Goal: Information Seeking & Learning: Learn about a topic

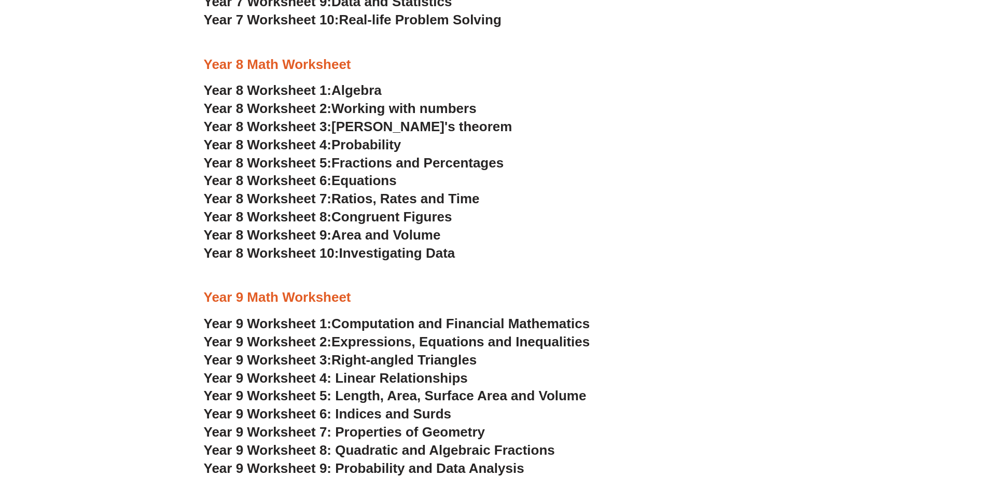
scroll to position [2851, 0]
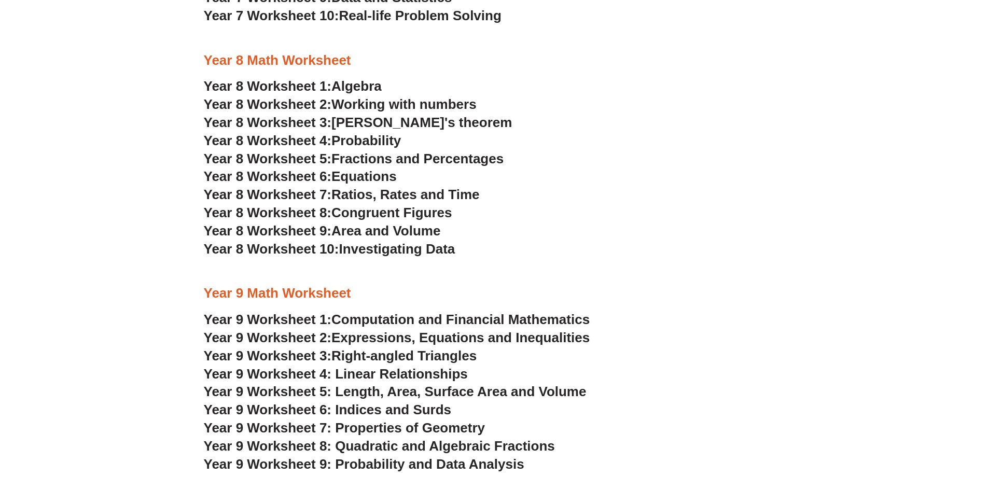
click at [524, 391] on span "Year 9 Worksheet 5: Length, Area, Surface Area and Volume" at bounding box center [395, 392] width 383 height 16
click at [512, 321] on span "Computation and Financial Mathematics" at bounding box center [460, 320] width 258 height 16
click at [435, 194] on span "Ratios, Rates and Time" at bounding box center [405, 195] width 148 height 16
click at [386, 230] on span "Area and Volume" at bounding box center [385, 231] width 109 height 16
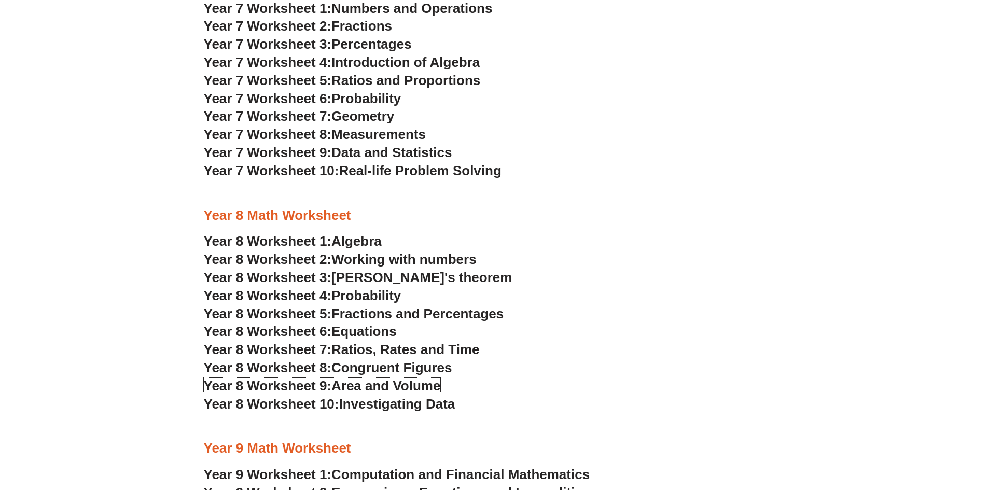
scroll to position [2696, 0]
click at [430, 170] on span "Real-life Problem Solving" at bounding box center [420, 171] width 162 height 16
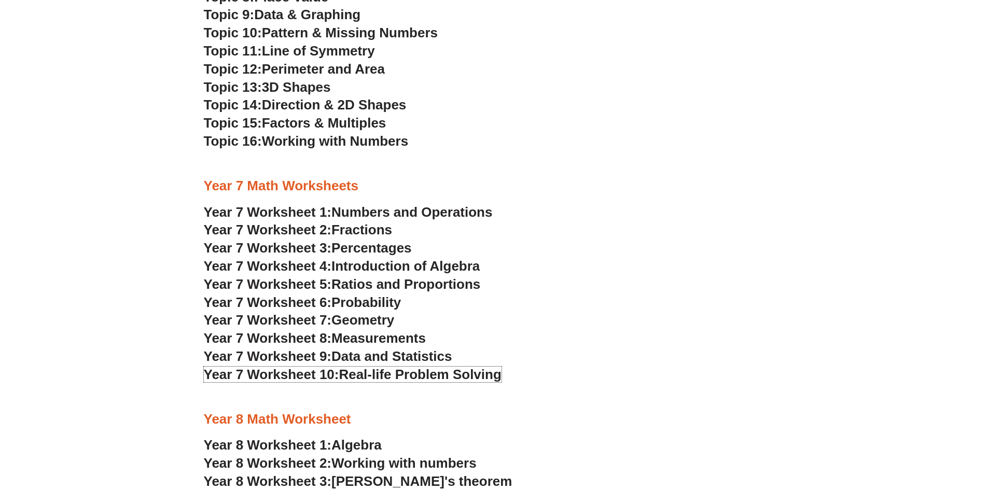
scroll to position [2488, 0]
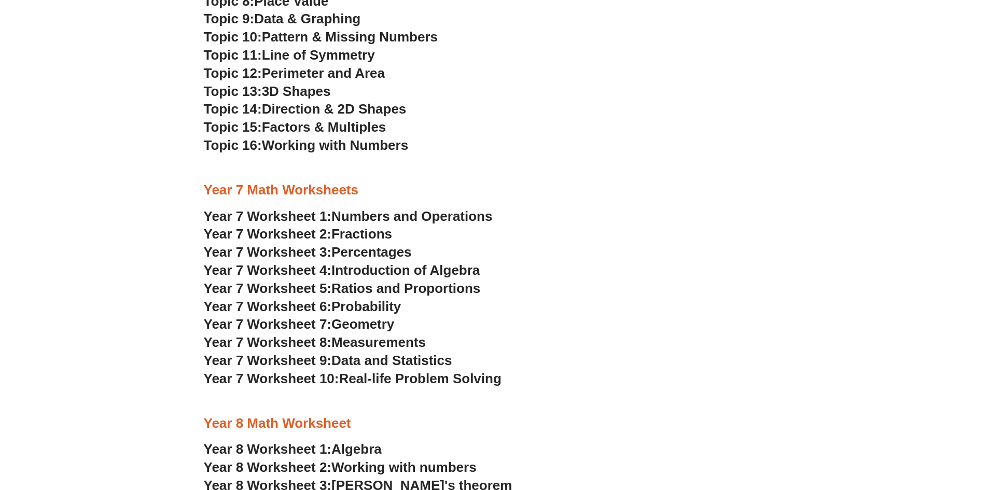
click at [470, 215] on span "Numbers and Operations" at bounding box center [411, 217] width 161 height 16
click at [373, 232] on span "Fractions" at bounding box center [361, 234] width 61 height 16
click at [389, 251] on span "Percentages" at bounding box center [371, 252] width 80 height 16
click at [446, 269] on span "Introduction of Algebra" at bounding box center [405, 270] width 148 height 16
click at [424, 288] on span "Ratios and Proportions" at bounding box center [405, 289] width 149 height 16
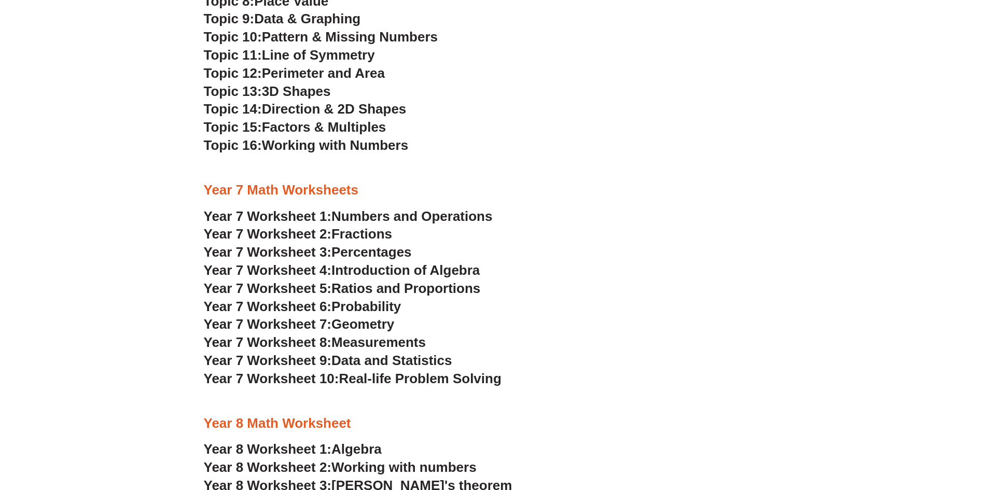
click at [381, 308] on span "Probability" at bounding box center [366, 307] width 70 height 16
click at [381, 322] on span "Geometry" at bounding box center [362, 324] width 63 height 16
click at [405, 343] on span "Measurements" at bounding box center [378, 343] width 94 height 16
click at [404, 359] on span "Data and Statistics" at bounding box center [391, 361] width 121 height 16
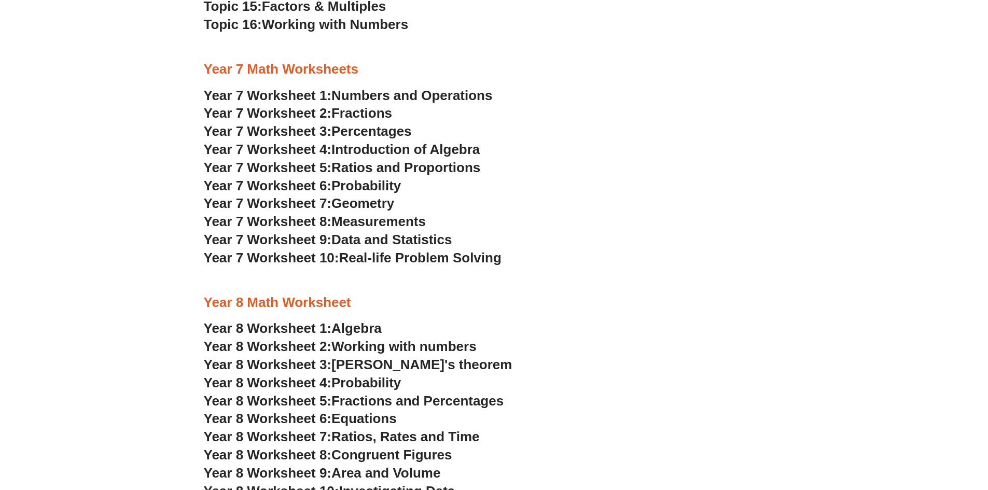
scroll to position [2644, 0]
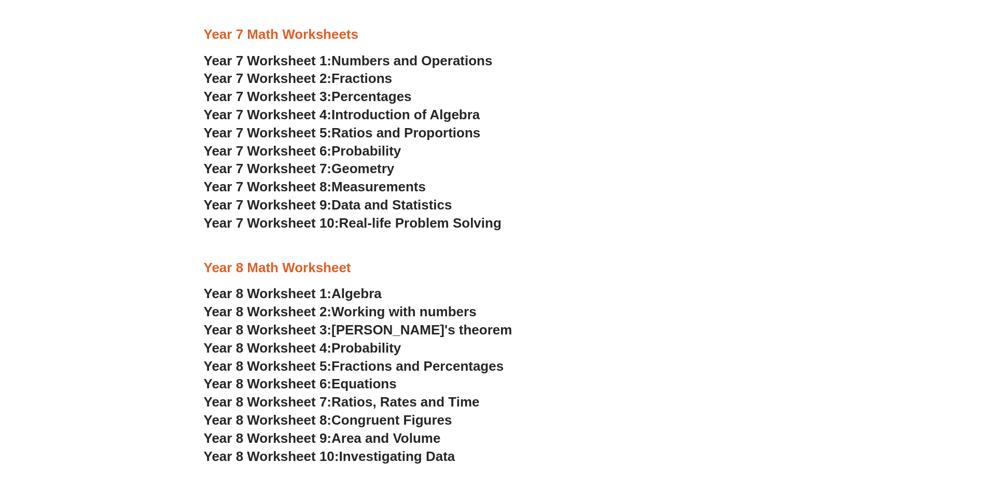
click at [445, 366] on span "Fractions and Percentages" at bounding box center [417, 366] width 172 height 16
click at [375, 149] on span "Probability" at bounding box center [366, 151] width 70 height 16
click at [427, 206] on span "Data and Statistics" at bounding box center [391, 205] width 121 height 16
click at [462, 61] on span "Numbers and Operations" at bounding box center [411, 61] width 161 height 16
click at [459, 330] on span "[PERSON_NAME]'s theorem" at bounding box center [421, 330] width 181 height 16
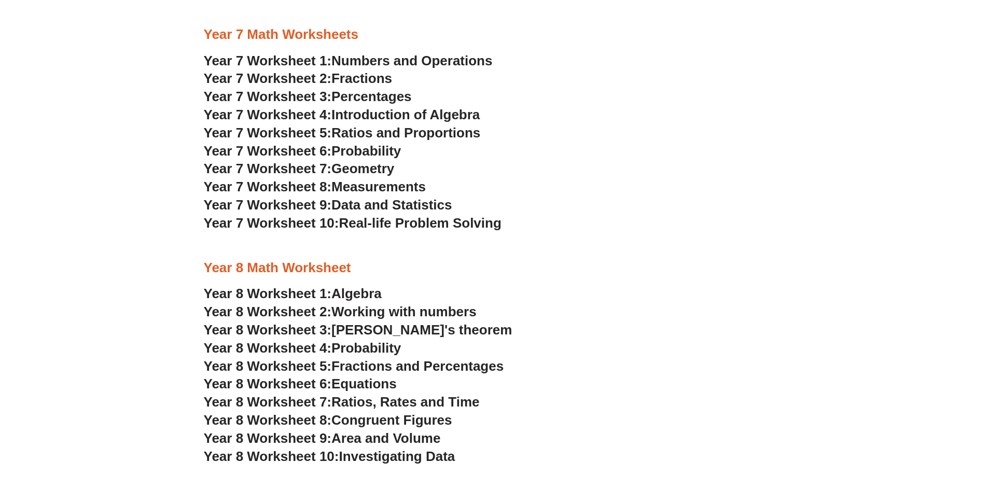
click at [389, 348] on span "Probability" at bounding box center [366, 348] width 70 height 16
click at [413, 455] on span "Investigating Data" at bounding box center [397, 457] width 116 height 16
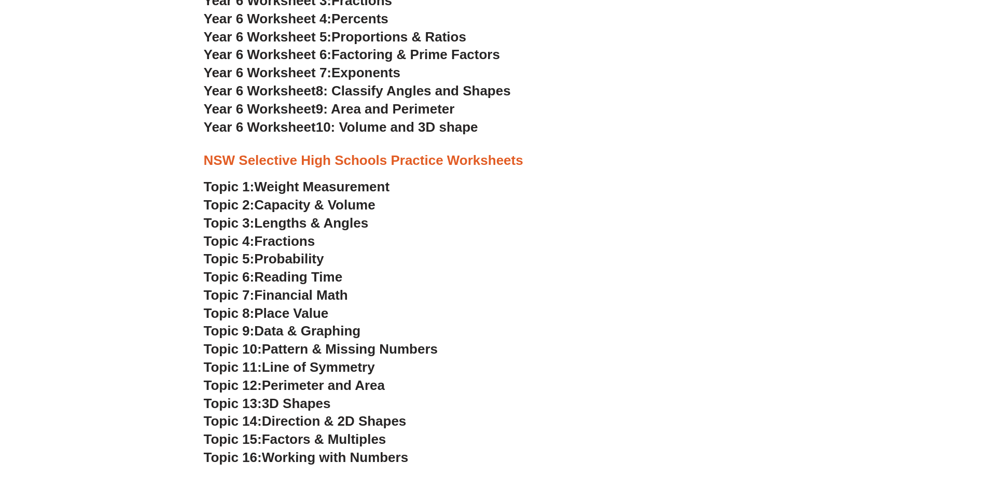
scroll to position [2177, 0]
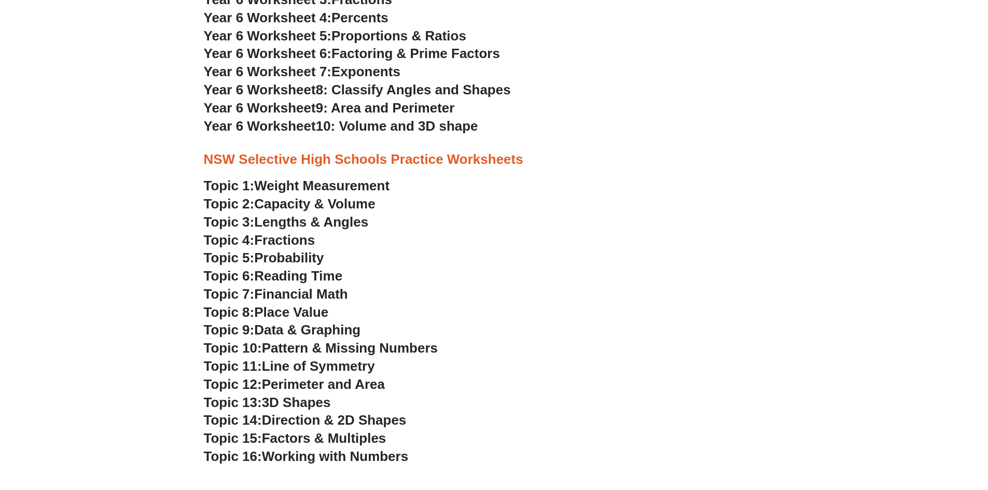
click at [349, 187] on span "Weight Measurement" at bounding box center [321, 186] width 135 height 16
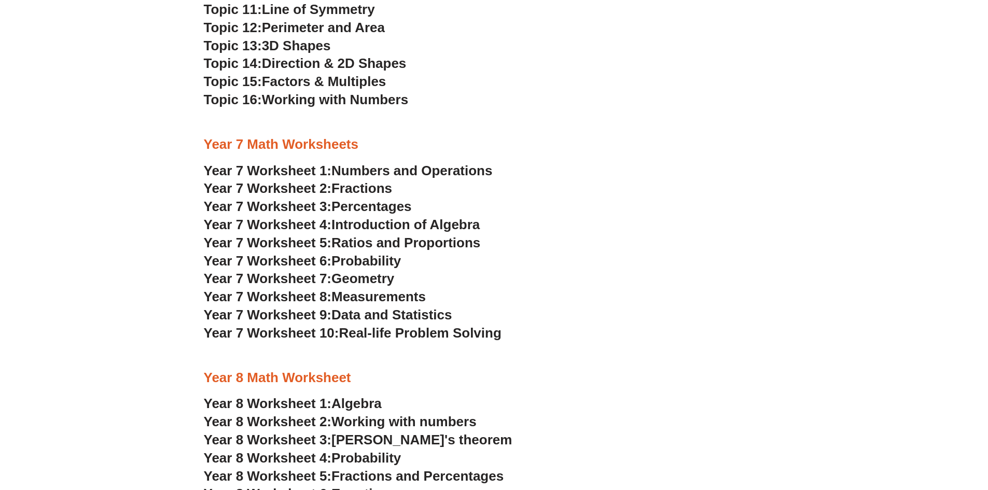
scroll to position [2540, 0]
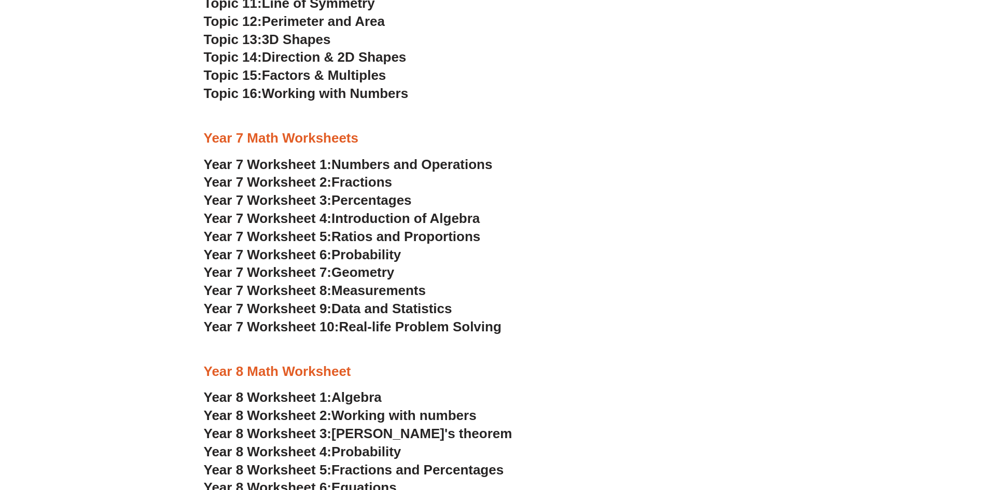
click at [356, 238] on span "Ratios and Proportions" at bounding box center [405, 237] width 149 height 16
click at [416, 307] on span "Data and Statistics" at bounding box center [391, 309] width 121 height 16
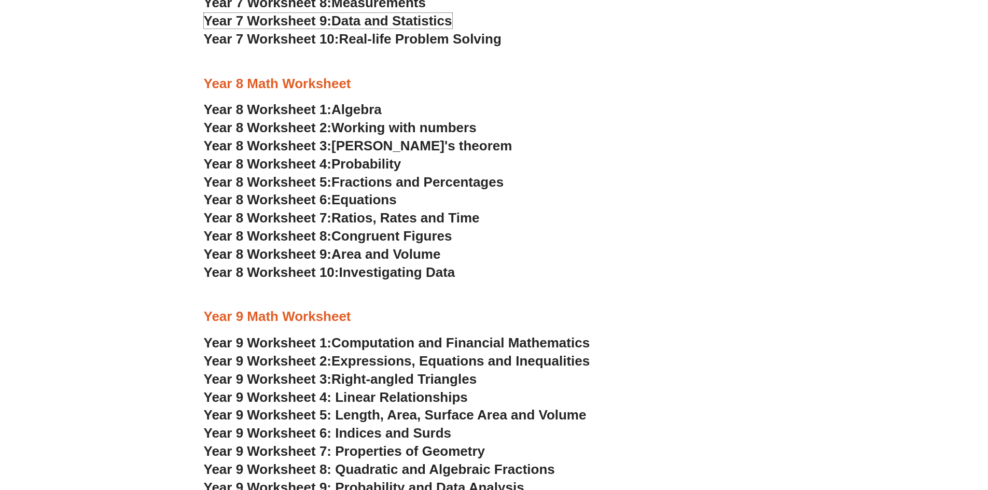
scroll to position [2955, 0]
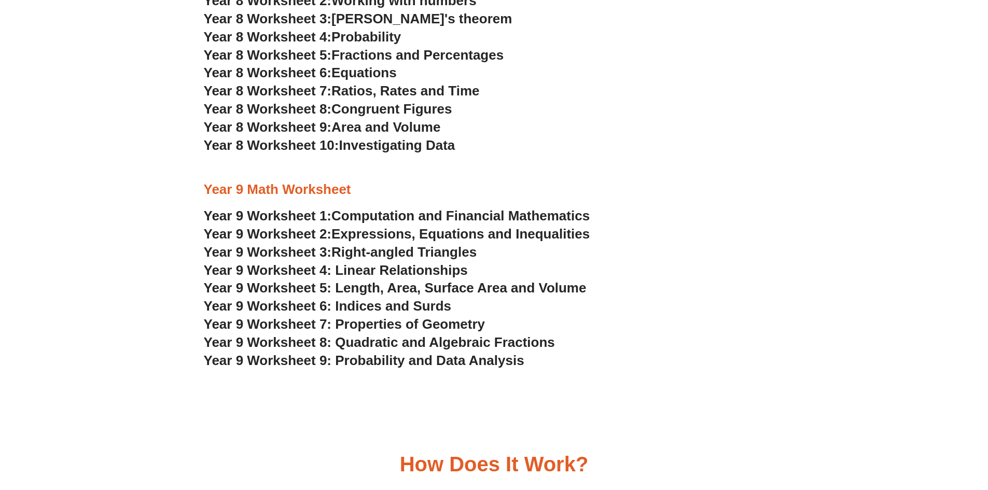
click at [413, 146] on span "Investigating Data" at bounding box center [397, 145] width 116 height 16
click at [439, 309] on span "Year 9 Worksheet 6: Indices and Surds" at bounding box center [328, 306] width 248 height 16
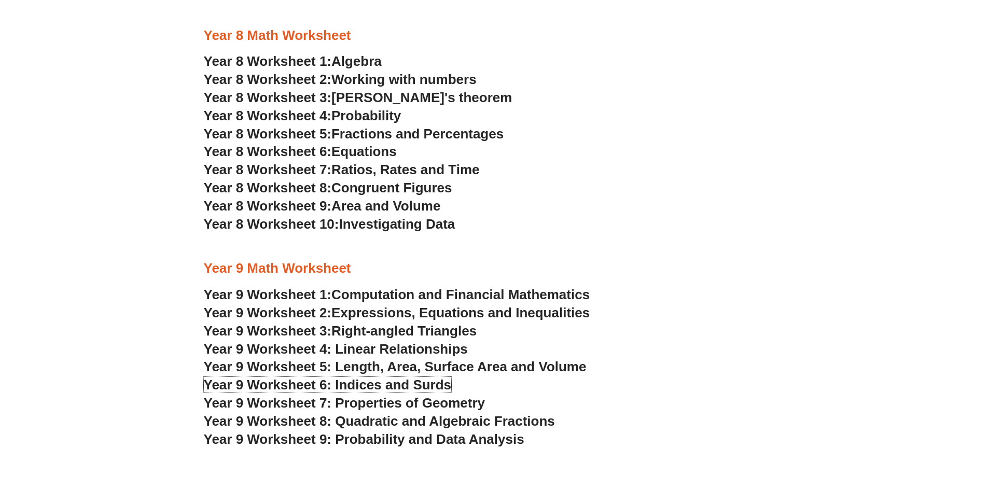
scroll to position [2851, 0]
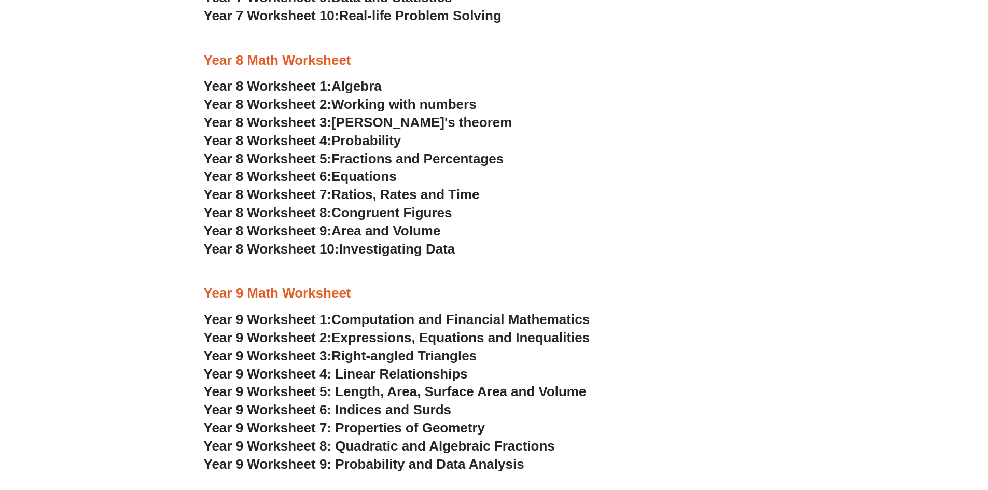
click at [419, 105] on span "Working with numbers" at bounding box center [403, 104] width 145 height 16
click at [438, 162] on span "Fractions and Percentages" at bounding box center [417, 159] width 172 height 16
click at [371, 142] on span "Probability" at bounding box center [366, 141] width 70 height 16
click at [364, 84] on span "Algebra" at bounding box center [356, 86] width 50 height 16
click at [368, 177] on span "Equations" at bounding box center [363, 177] width 65 height 16
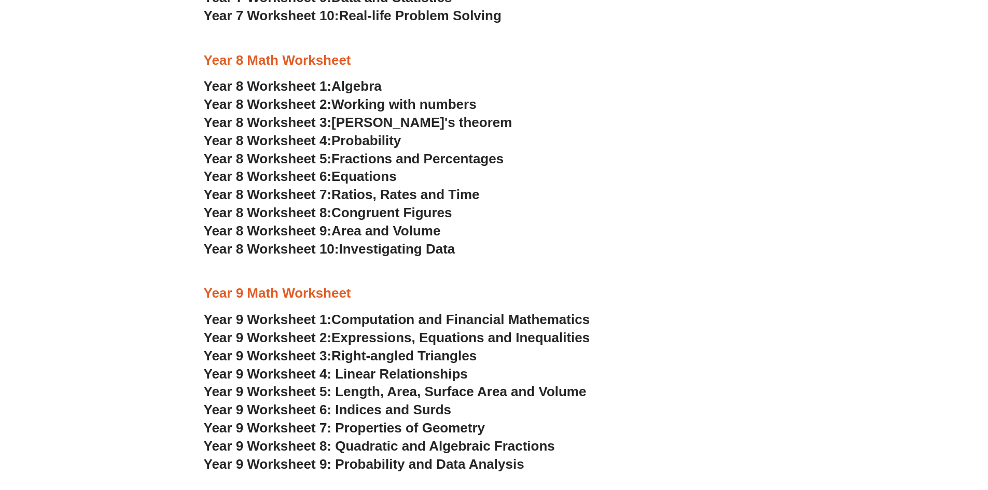
click at [407, 212] on span "Congruent Figures" at bounding box center [391, 213] width 120 height 16
click at [396, 246] on span "Investigating Data" at bounding box center [397, 249] width 116 height 16
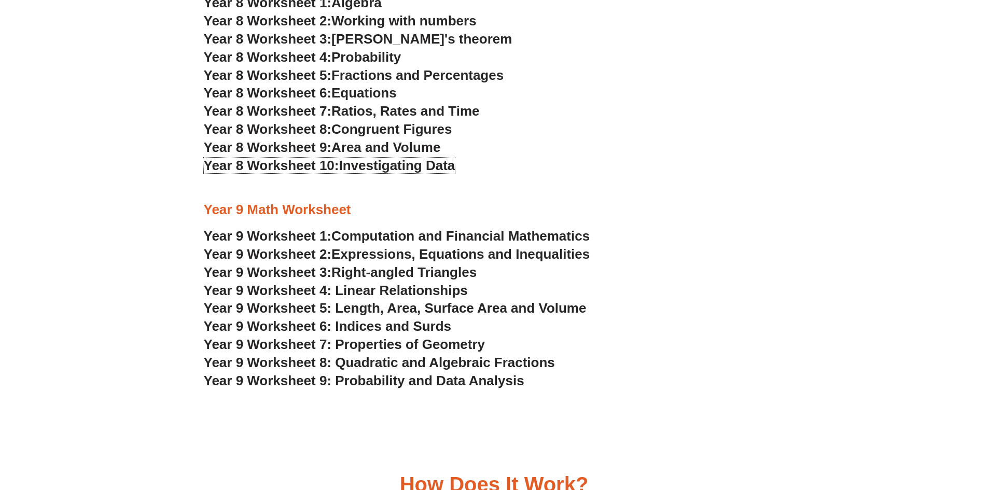
scroll to position [2955, 0]
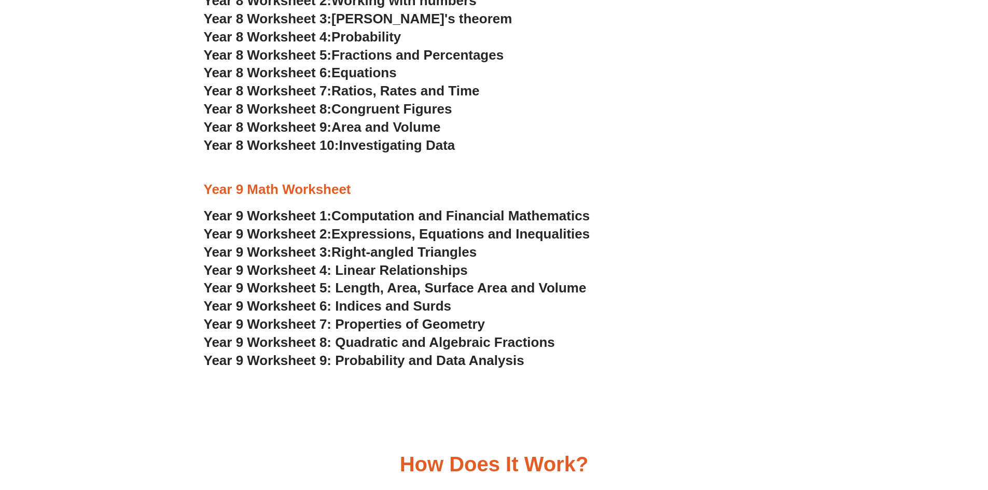
click at [517, 286] on span "Year 9 Worksheet 5: Length, Area, Surface Area and Volume" at bounding box center [395, 288] width 383 height 16
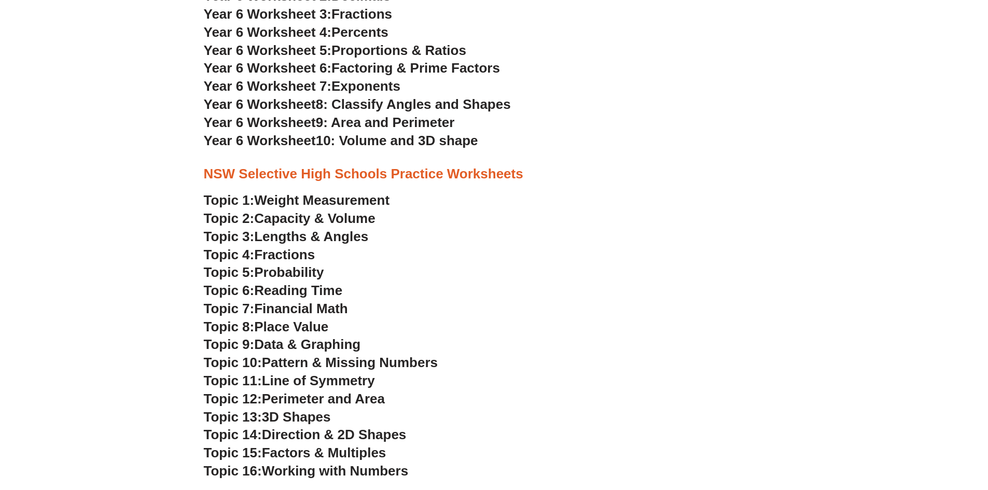
scroll to position [2229, 0]
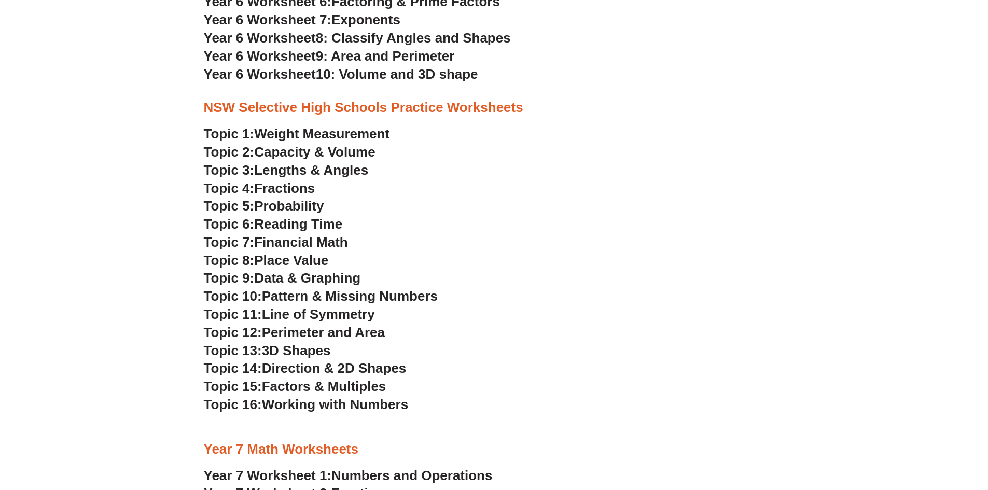
click at [354, 133] on span "Weight Measurement" at bounding box center [321, 134] width 135 height 16
click at [349, 153] on span "Capacity & Volume" at bounding box center [314, 152] width 121 height 16
click at [289, 187] on span "Fractions" at bounding box center [284, 189] width 61 height 16
click at [299, 207] on span "Probability" at bounding box center [289, 206] width 70 height 16
click at [314, 223] on span "Reading Time" at bounding box center [298, 224] width 88 height 16
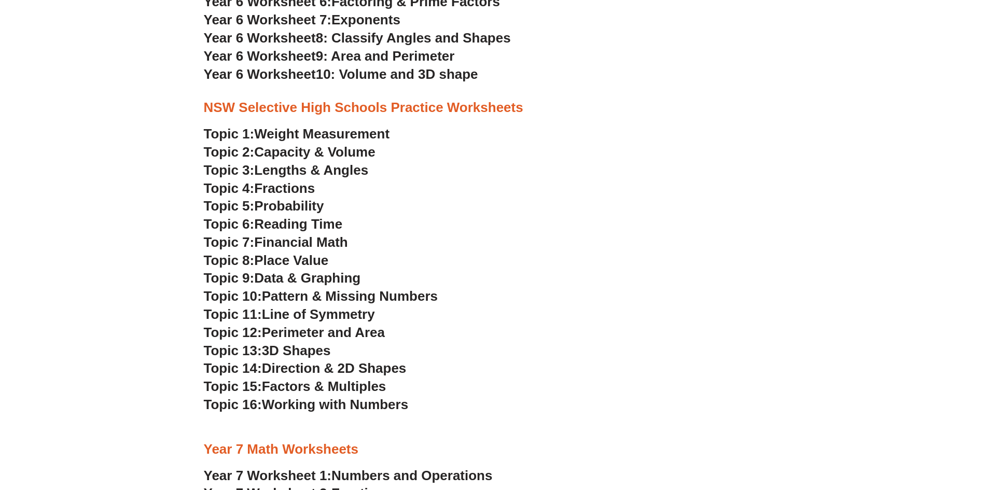
click at [333, 240] on span "Financial Math" at bounding box center [300, 242] width 93 height 16
click at [317, 264] on span "Place Value" at bounding box center [291, 261] width 74 height 16
click at [336, 278] on span "Data & Graphing" at bounding box center [307, 278] width 106 height 16
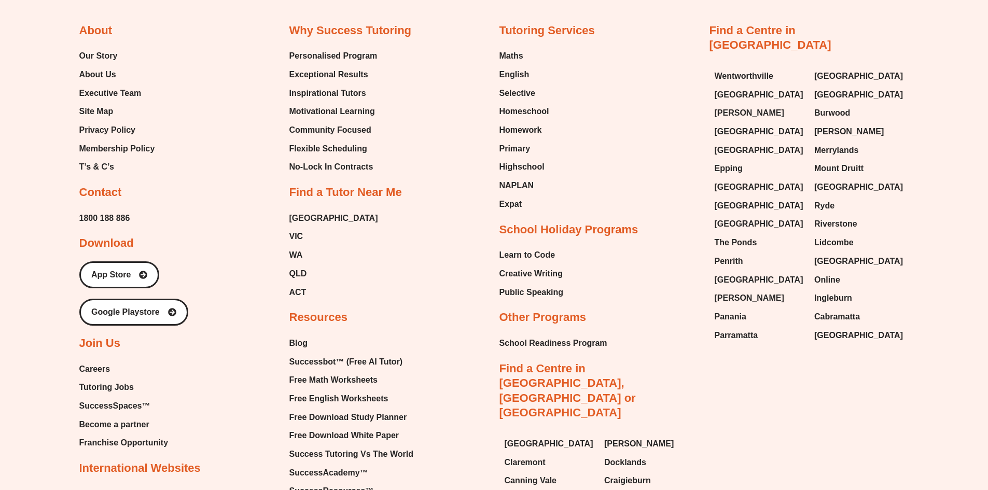
scroll to position [6728, 0]
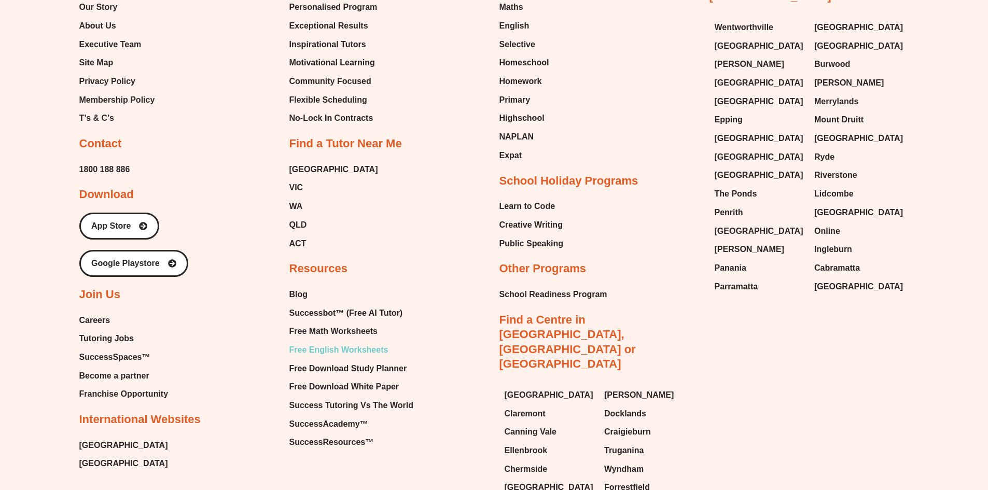
click at [329, 358] on span "Free English Worksheets" at bounding box center [338, 350] width 99 height 16
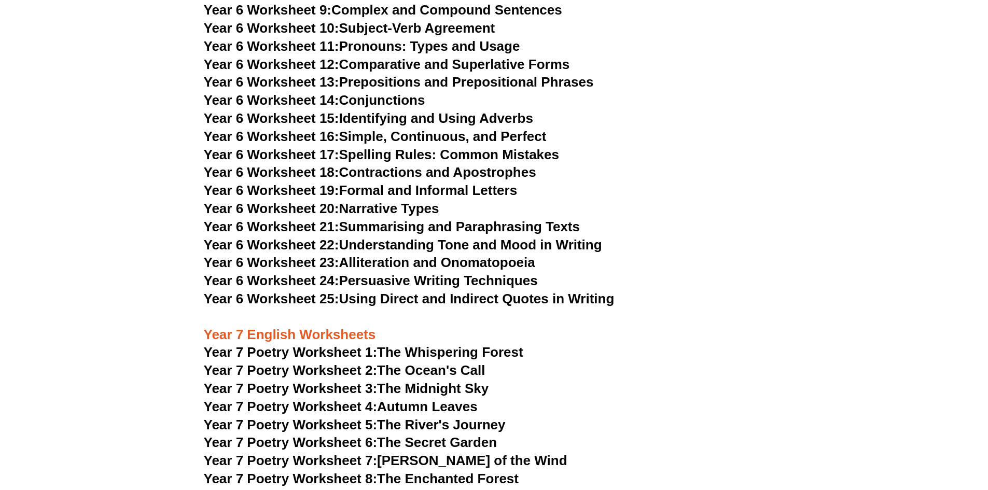
scroll to position [5653, 0]
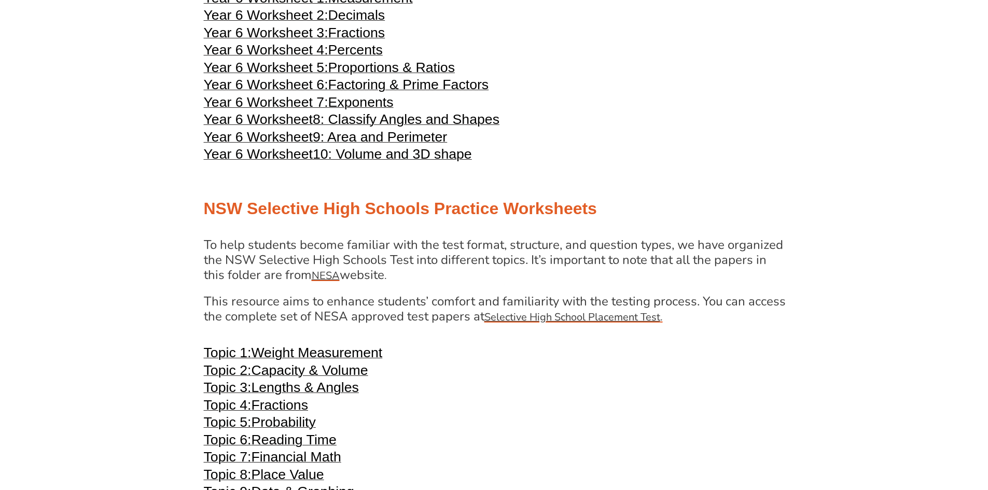
scroll to position [2127, 0]
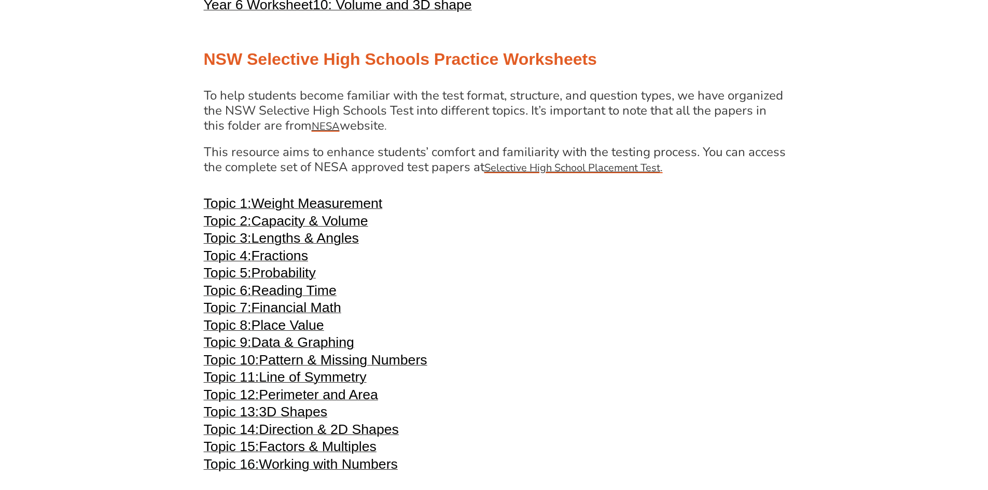
click at [344, 223] on span "Capacity & Volume" at bounding box center [309, 221] width 117 height 16
